Goal: Information Seeking & Learning: Find specific fact

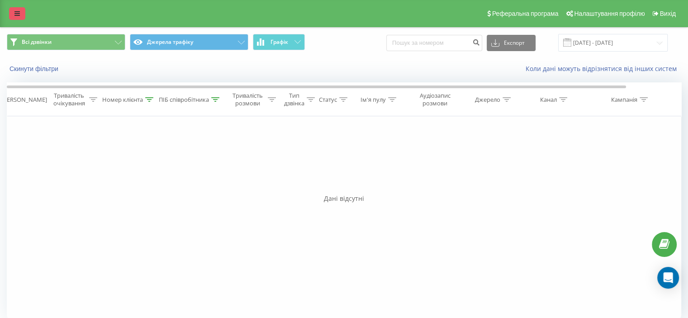
click at [11, 12] on link at bounding box center [17, 13] width 16 height 13
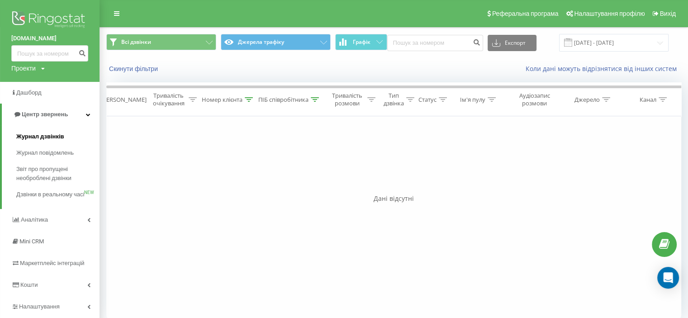
click at [39, 134] on span "Журнал дзвінків" at bounding box center [40, 136] width 48 height 9
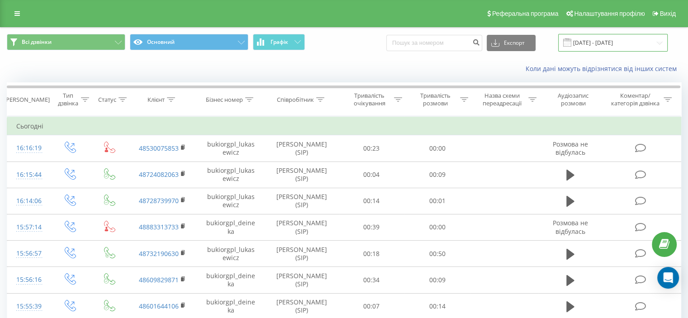
click at [615, 42] on input "[DATE] - [DATE]" at bounding box center [612, 43] width 109 height 18
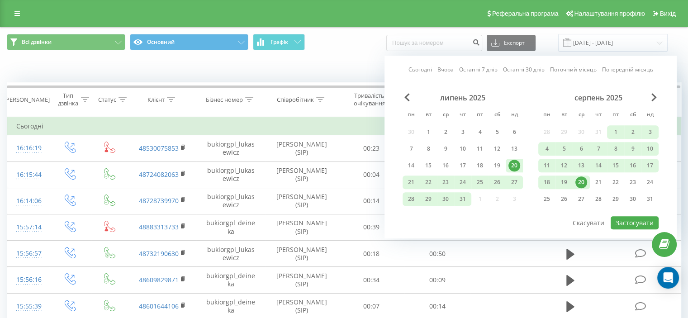
click at [580, 182] on div "20" at bounding box center [581, 182] width 12 height 12
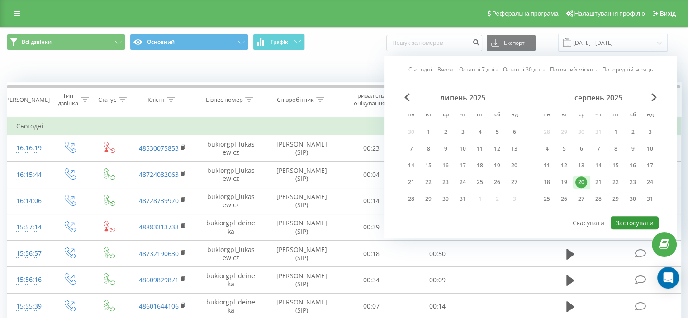
click at [630, 220] on button "Застосувати" at bounding box center [634, 222] width 48 height 13
type input "[DATE] - [DATE]"
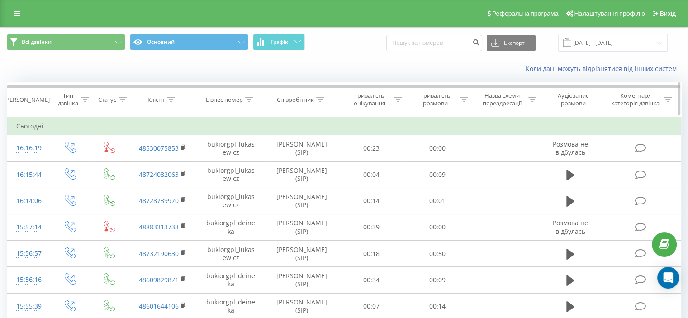
click at [320, 99] on icon at bounding box center [320, 99] width 8 height 5
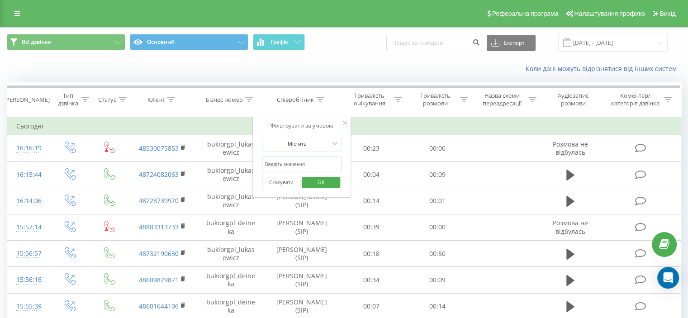
click at [288, 167] on input "text" at bounding box center [302, 164] width 80 height 16
type input "[PERSON_NAME]"
click at [322, 184] on span "OK" at bounding box center [320, 182] width 25 height 14
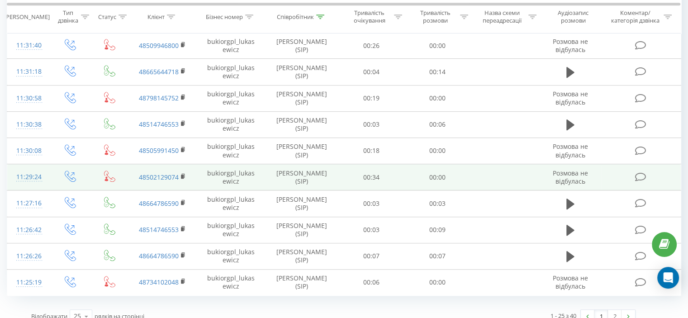
scroll to position [506, 0]
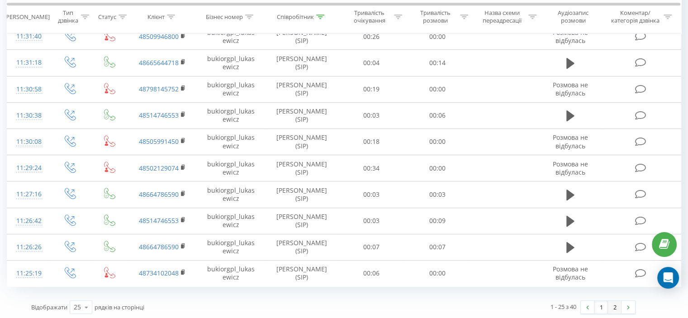
click at [613, 306] on link "2" at bounding box center [615, 307] width 14 height 13
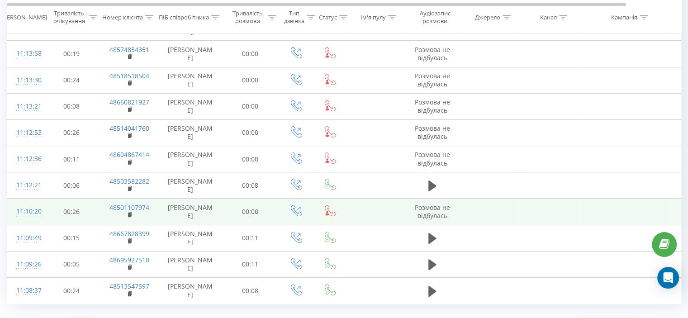
scroll to position [244, 0]
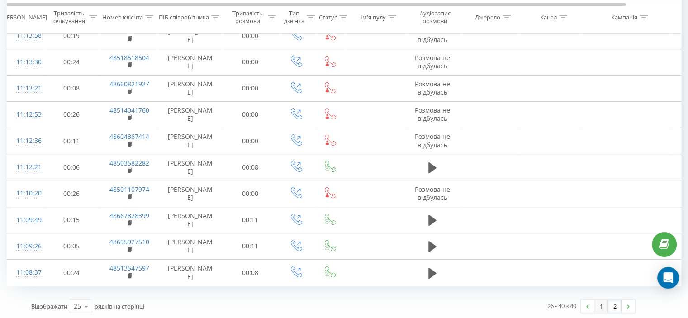
click at [598, 305] on link "1" at bounding box center [601, 306] width 14 height 13
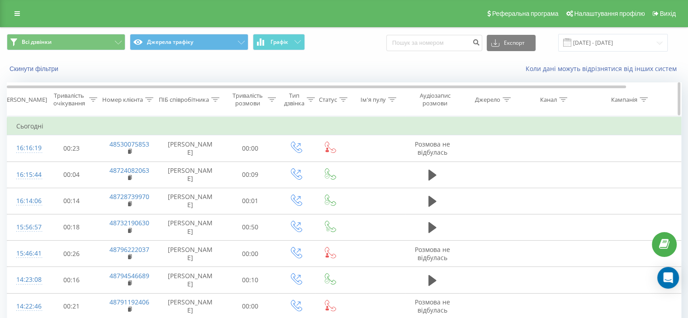
click at [215, 99] on icon at bounding box center [215, 99] width 8 height 5
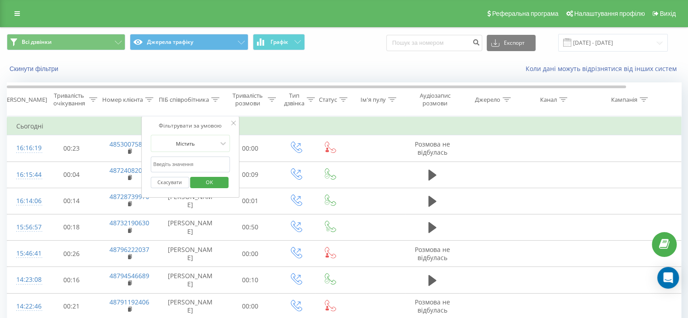
click at [175, 165] on input "text" at bounding box center [191, 164] width 80 height 16
type input "пантелеймін"
click at [193, 177] on button "OK" at bounding box center [209, 182] width 38 height 11
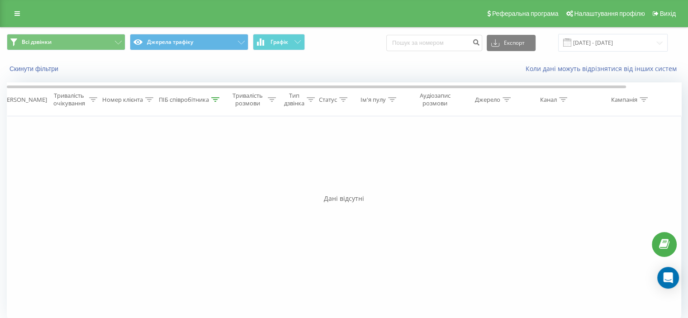
scroll to position [9, 0]
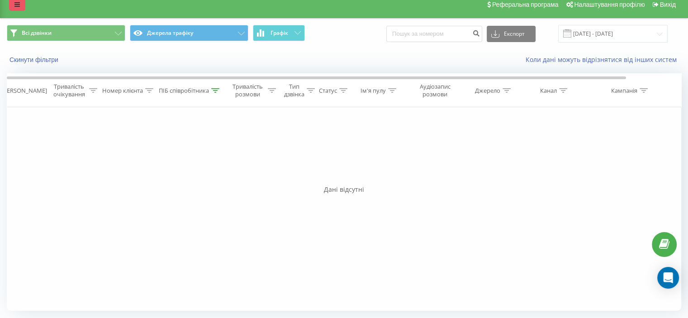
click at [16, 7] on icon at bounding box center [16, 4] width 5 height 6
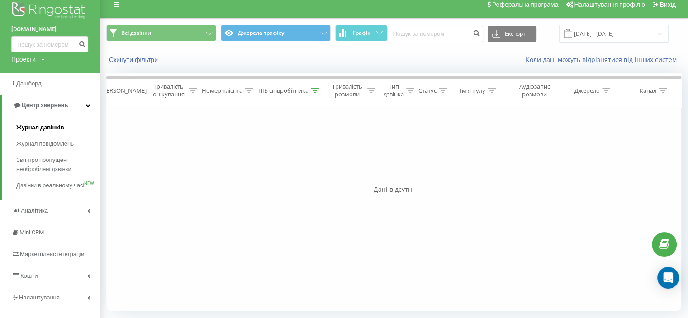
click at [38, 124] on span "Журнал дзвінків" at bounding box center [40, 127] width 48 height 9
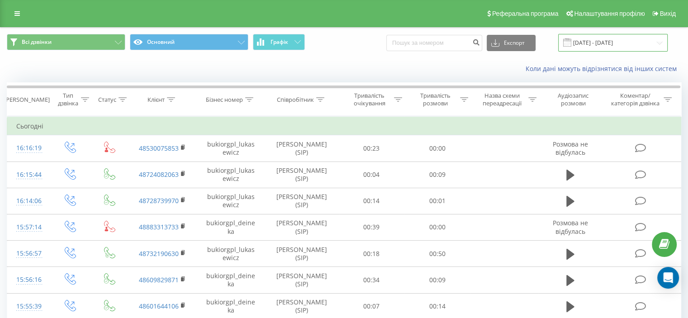
click at [596, 48] on input "[DATE] - [DATE]" at bounding box center [612, 43] width 109 height 18
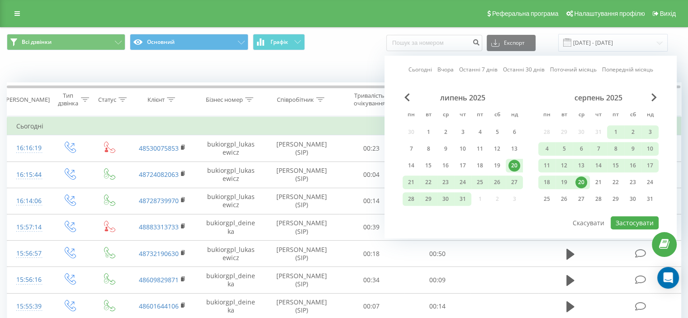
click at [580, 179] on div "20" at bounding box center [581, 182] width 12 height 12
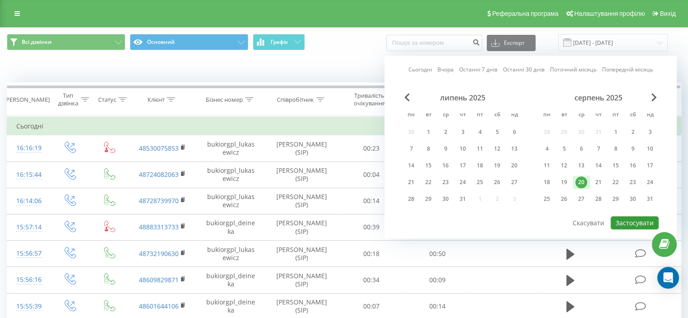
click at [631, 216] on button "Застосувати" at bounding box center [634, 222] width 48 height 13
type input "[DATE] - [DATE]"
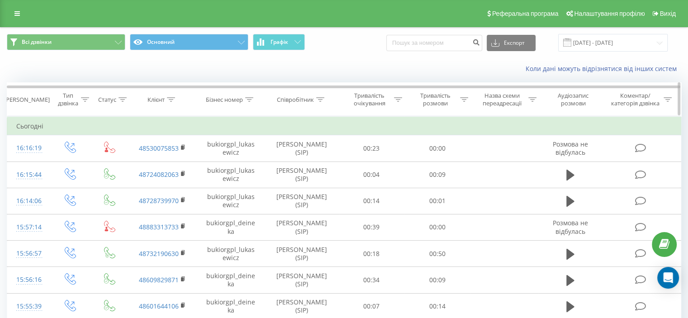
click at [318, 98] on icon at bounding box center [320, 99] width 8 height 5
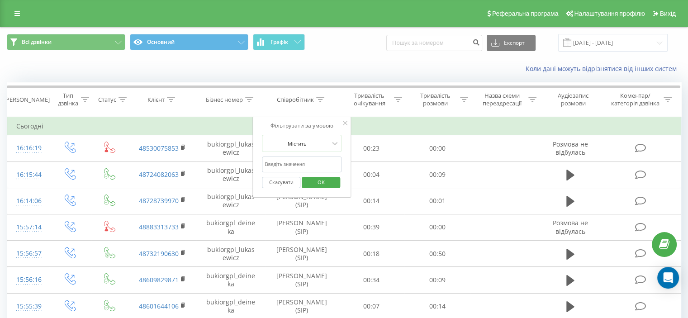
click at [283, 162] on input "text" at bounding box center [302, 164] width 80 height 16
click at [316, 179] on span "OK" at bounding box center [320, 182] width 25 height 14
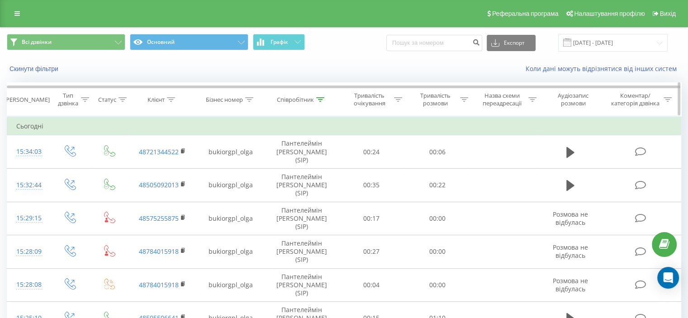
click at [313, 99] on div "Співробітник" at bounding box center [295, 100] width 37 height 8
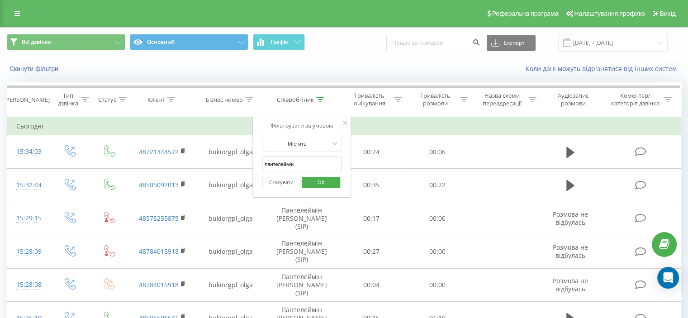
drag, startPoint x: 298, startPoint y: 165, endPoint x: 256, endPoint y: 166, distance: 42.1
click at [256, 166] on div "Фільтрувати за умовою Містить пантелеймін Скасувати OK" at bounding box center [301, 156] width 99 height 81
click at [316, 179] on span "OK" at bounding box center [320, 182] width 25 height 14
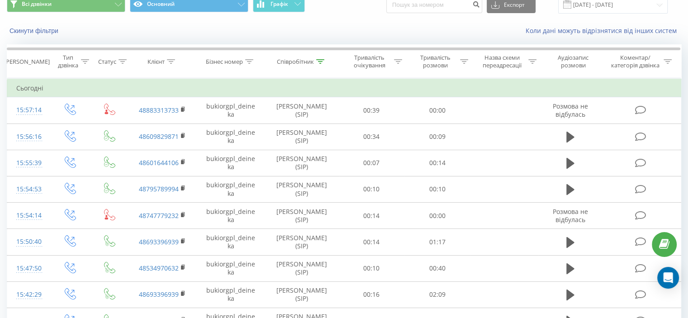
scroll to position [31, 0]
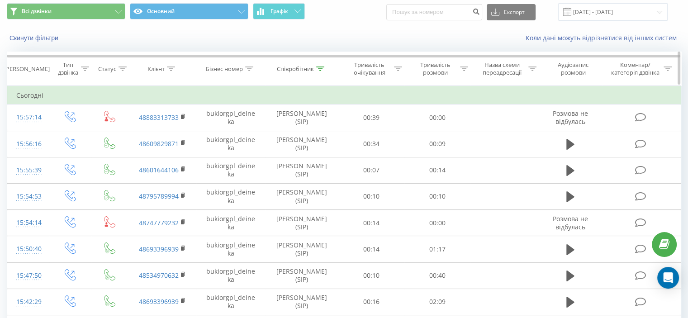
click at [320, 67] on icon at bounding box center [320, 68] width 8 height 5
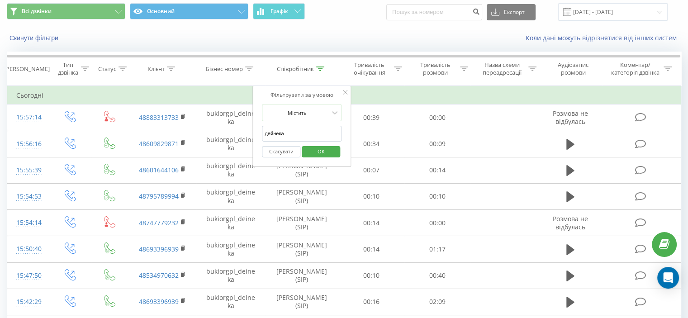
drag, startPoint x: 298, startPoint y: 134, endPoint x: 254, endPoint y: 135, distance: 44.3
click at [254, 135] on div "Фільтрувати за умовою Містить дейнека Скасувати OK" at bounding box center [301, 125] width 99 height 81
type input "[PERSON_NAME]"
click at [321, 146] on span "OK" at bounding box center [320, 151] width 25 height 14
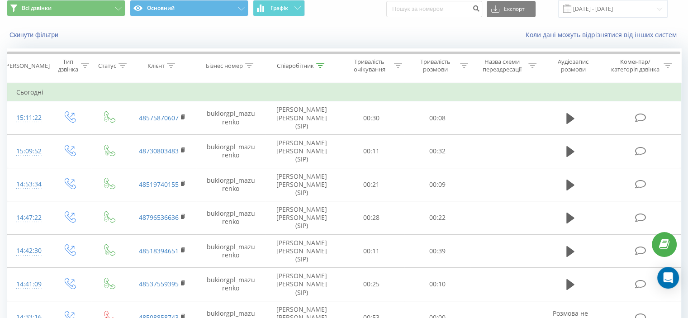
scroll to position [16, 0]
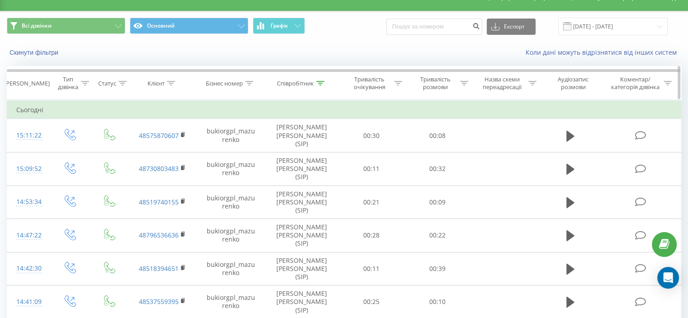
click at [325, 84] on div "Співробітник" at bounding box center [302, 84] width 74 height 8
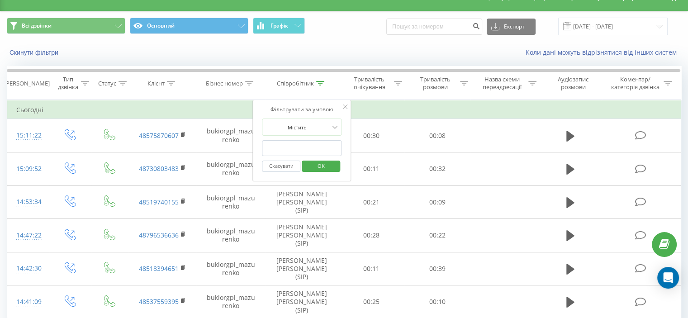
drag, startPoint x: 294, startPoint y: 148, endPoint x: 263, endPoint y: 149, distance: 31.7
click at [263, 149] on input "text" at bounding box center [302, 148] width 80 height 16
click at [273, 148] on input "text" at bounding box center [302, 148] width 80 height 16
click at [275, 148] on input "text" at bounding box center [302, 148] width 80 height 16
type input "[PERSON_NAME]"
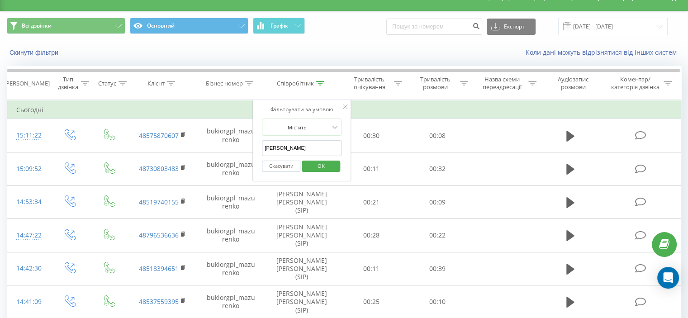
click at [318, 164] on span "OK" at bounding box center [320, 166] width 25 height 14
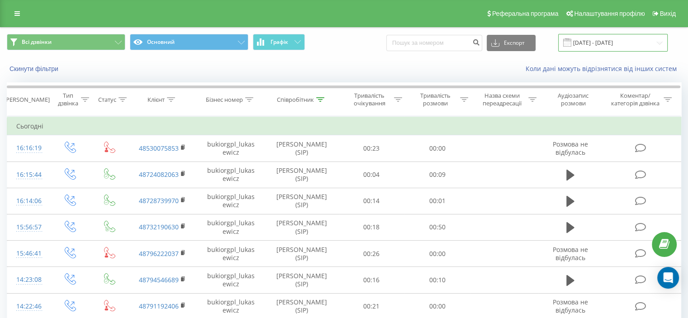
click at [603, 45] on input "[DATE] - [DATE]" at bounding box center [612, 43] width 109 height 18
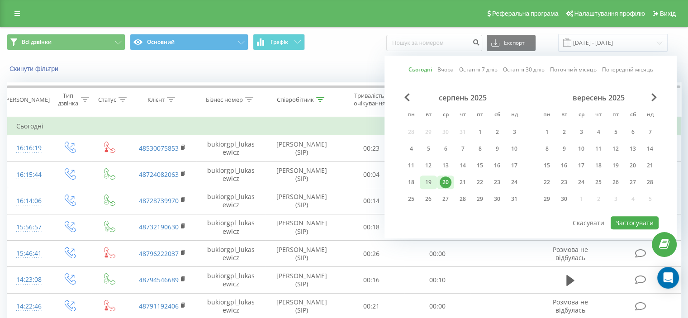
click at [430, 180] on div "19" at bounding box center [428, 182] width 12 height 12
click at [624, 219] on button "Застосувати" at bounding box center [634, 222] width 48 height 13
type input "[DATE] - [DATE]"
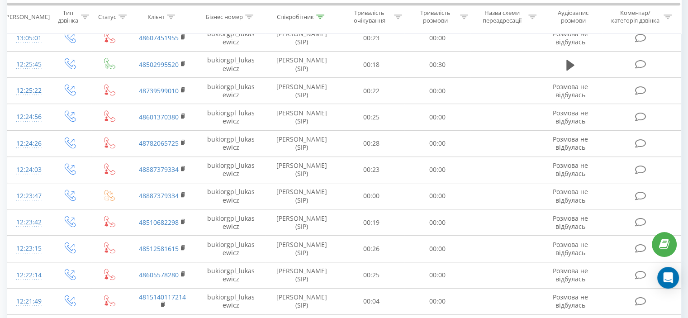
scroll to position [506, 0]
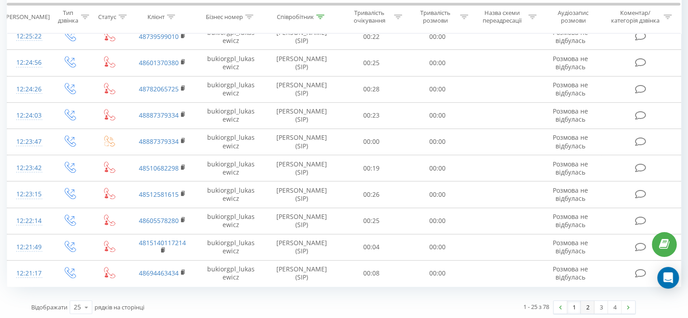
click at [588, 307] on link "2" at bounding box center [587, 307] width 14 height 13
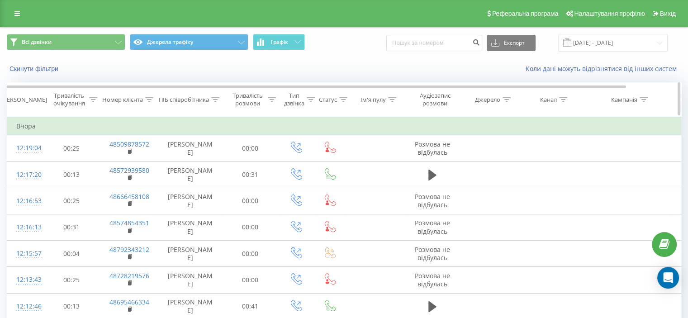
click at [212, 101] on div at bounding box center [215, 100] width 8 height 8
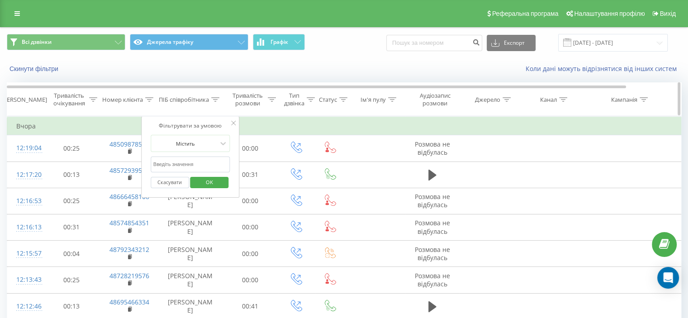
click at [214, 98] on icon at bounding box center [215, 99] width 8 height 5
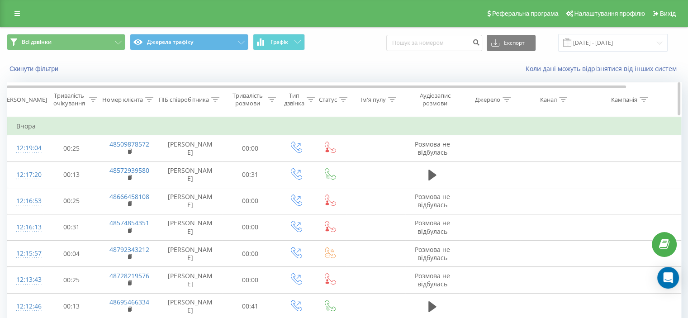
click at [215, 96] on div at bounding box center [215, 100] width 8 height 8
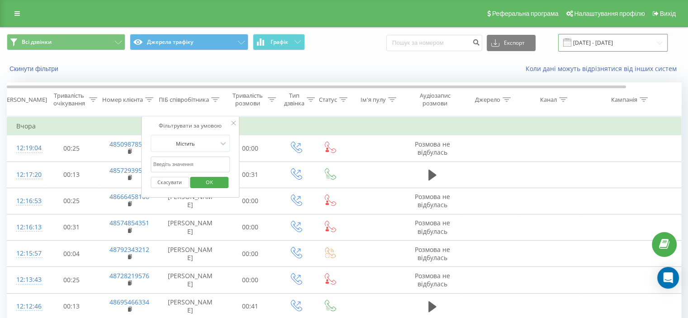
click at [621, 40] on input "[DATE] - [DATE]" at bounding box center [612, 43] width 109 height 18
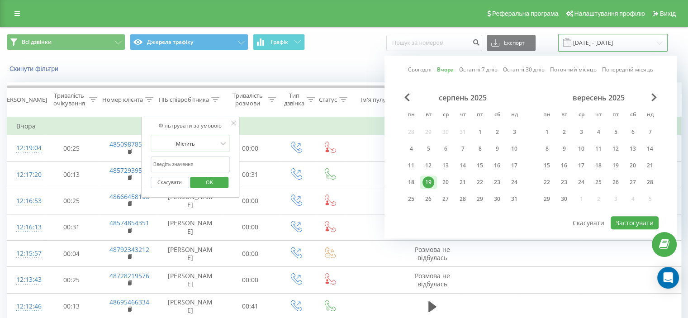
click at [621, 40] on input "[DATE] - [DATE]" at bounding box center [612, 43] width 109 height 18
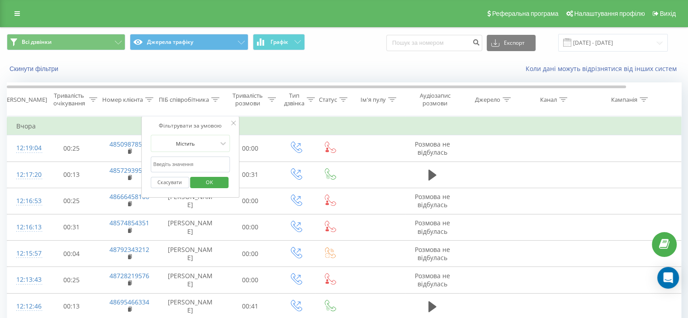
click at [190, 160] on input "text" at bounding box center [191, 164] width 80 height 16
type input "[PERSON_NAME]"
click at [173, 180] on button "Скасувати" at bounding box center [170, 182] width 38 height 11
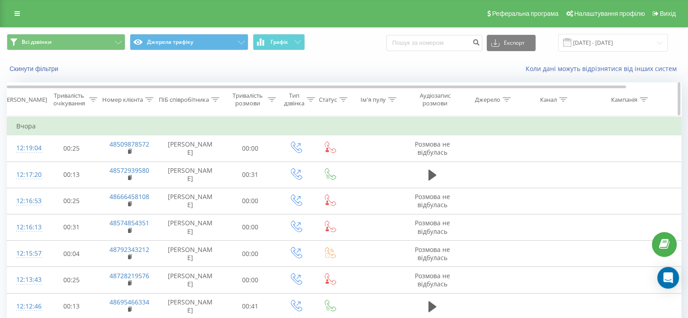
click at [189, 104] on div "ПІБ співробітника" at bounding box center [184, 100] width 50 height 8
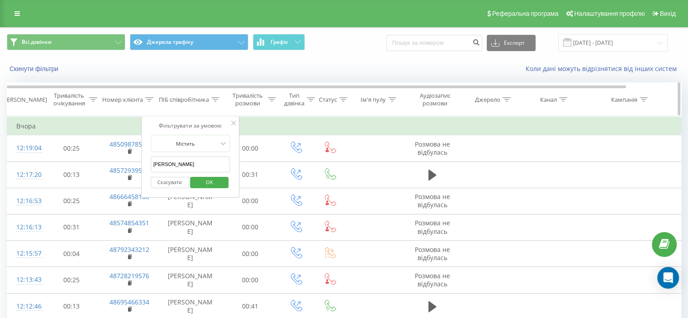
click at [215, 97] on icon at bounding box center [215, 99] width 8 height 5
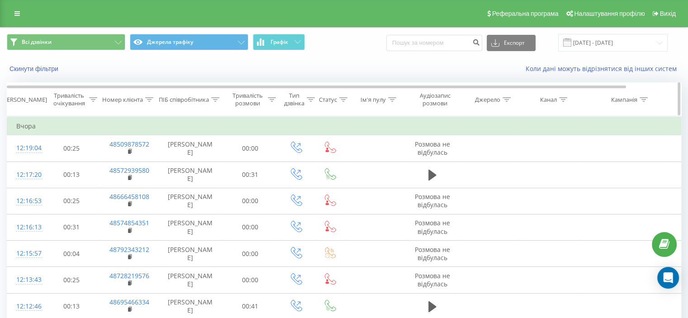
click at [215, 97] on icon at bounding box center [215, 99] width 8 height 5
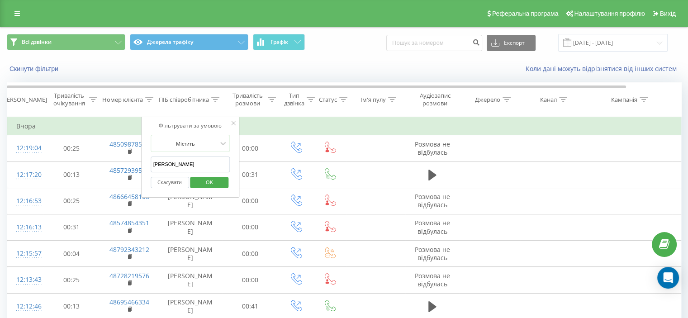
click at [183, 160] on input "[PERSON_NAME]" at bounding box center [191, 164] width 80 height 16
type input "пантелеймін"
click at [212, 179] on span "OK" at bounding box center [209, 182] width 25 height 14
